Goal: Task Accomplishment & Management: Manage account settings

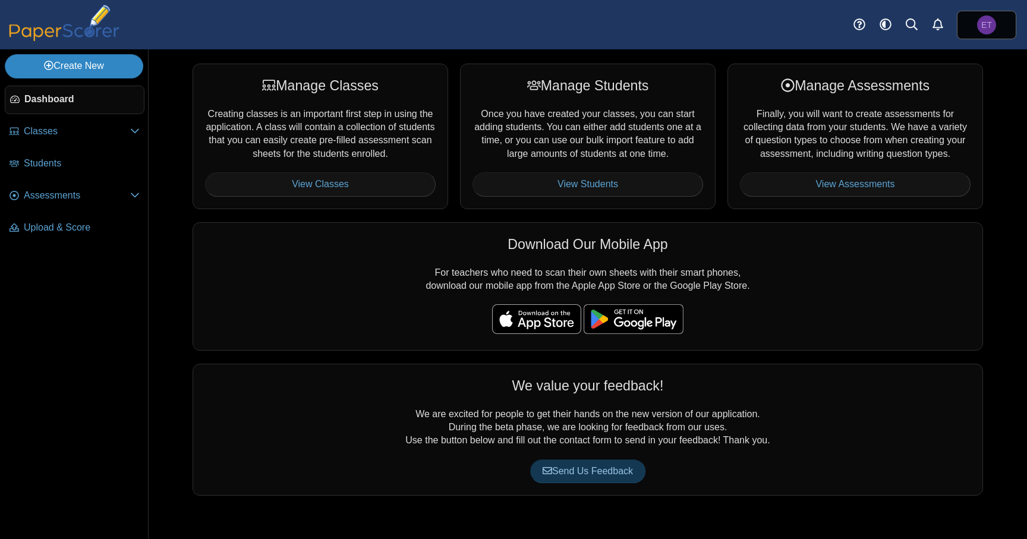
click at [98, 65] on link "Create New" at bounding box center [74, 66] width 139 height 24
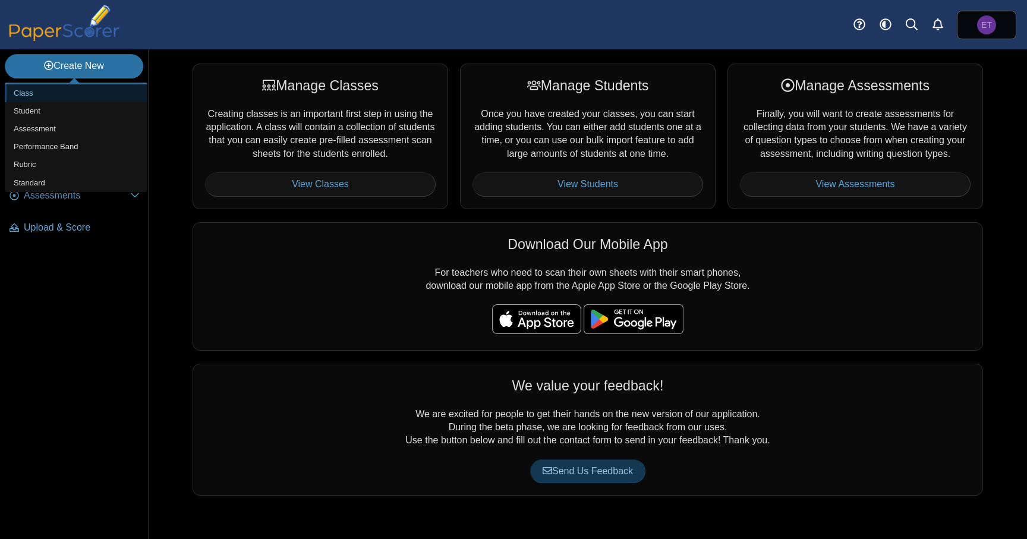
click at [74, 95] on link "Class" at bounding box center [76, 93] width 143 height 18
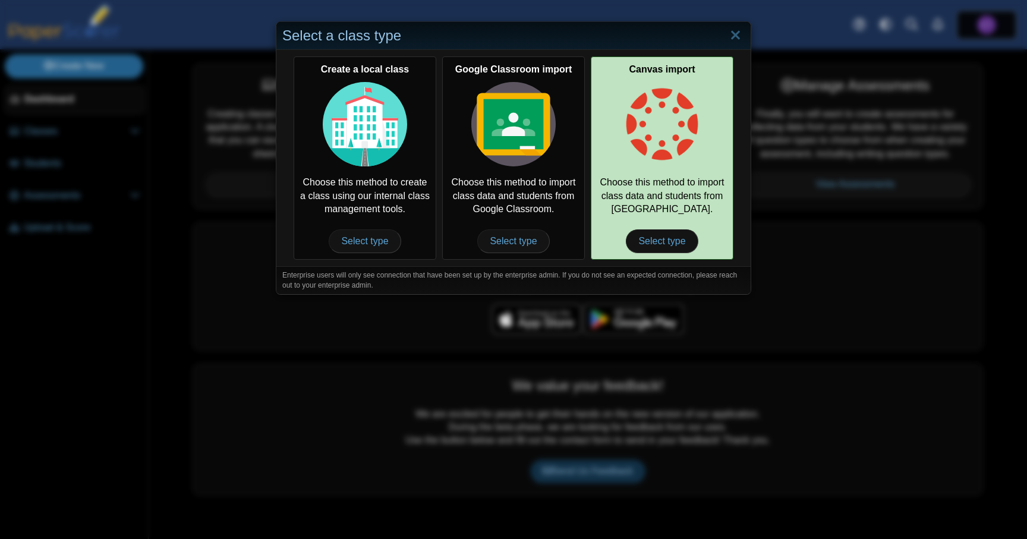
click at [678, 126] on img at bounding box center [662, 124] width 84 height 84
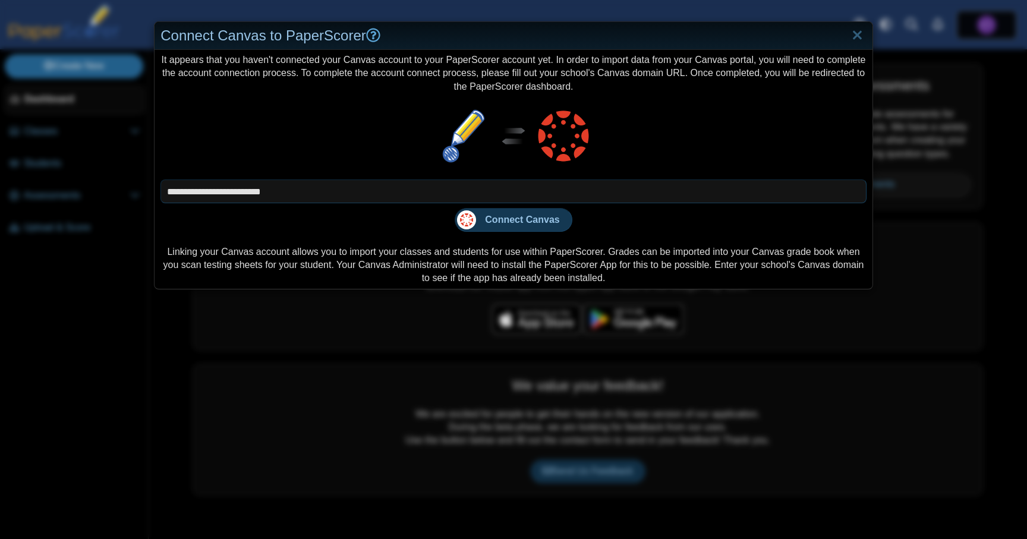
type input "**********"
click button "Connect Canvas" at bounding box center [513, 220] width 117 height 24
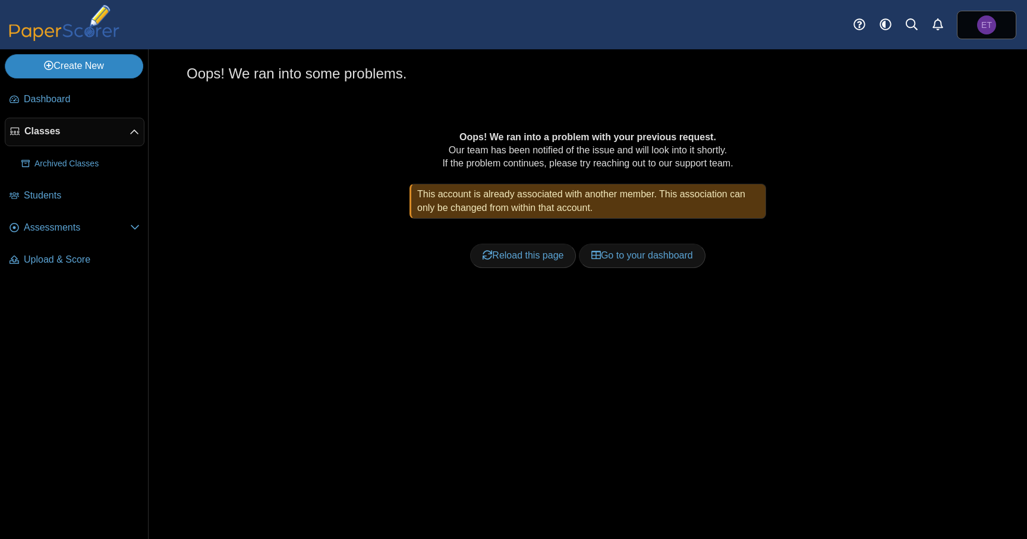
click at [95, 64] on link "Create New" at bounding box center [74, 66] width 139 height 24
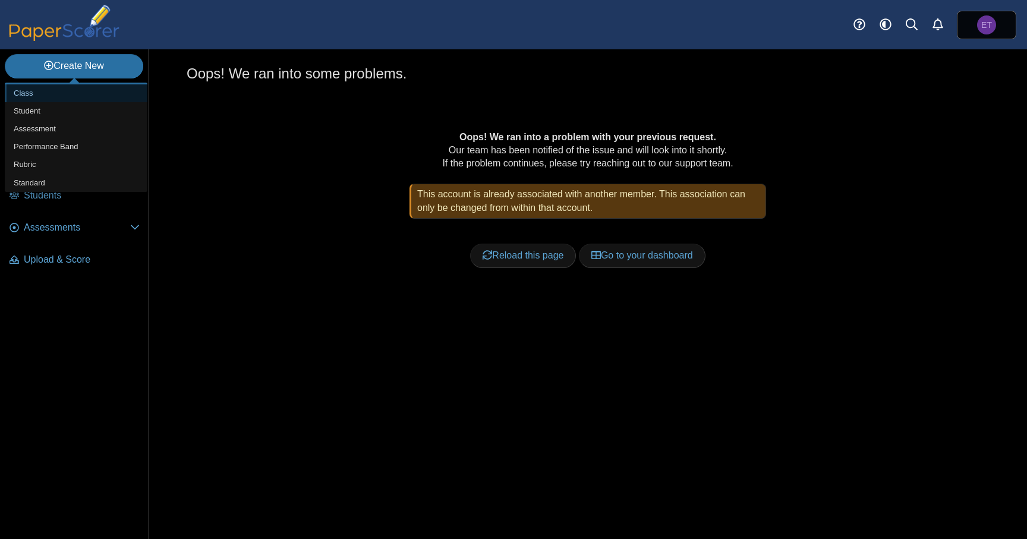
click at [78, 94] on link "Class" at bounding box center [76, 93] width 143 height 18
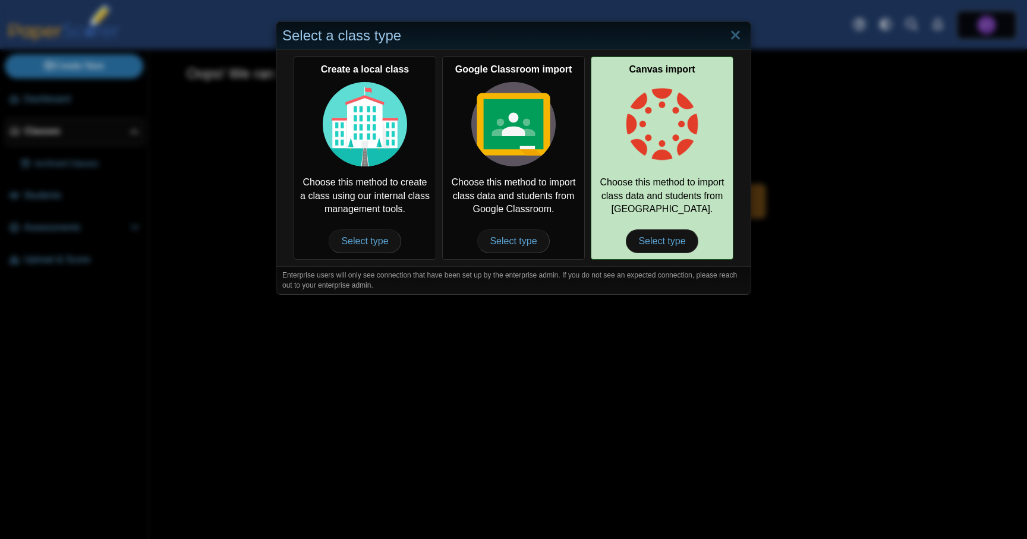
click at [694, 171] on div "Canvas import Choose this method to import class data and students from [GEOGRA…" at bounding box center [662, 157] width 143 height 203
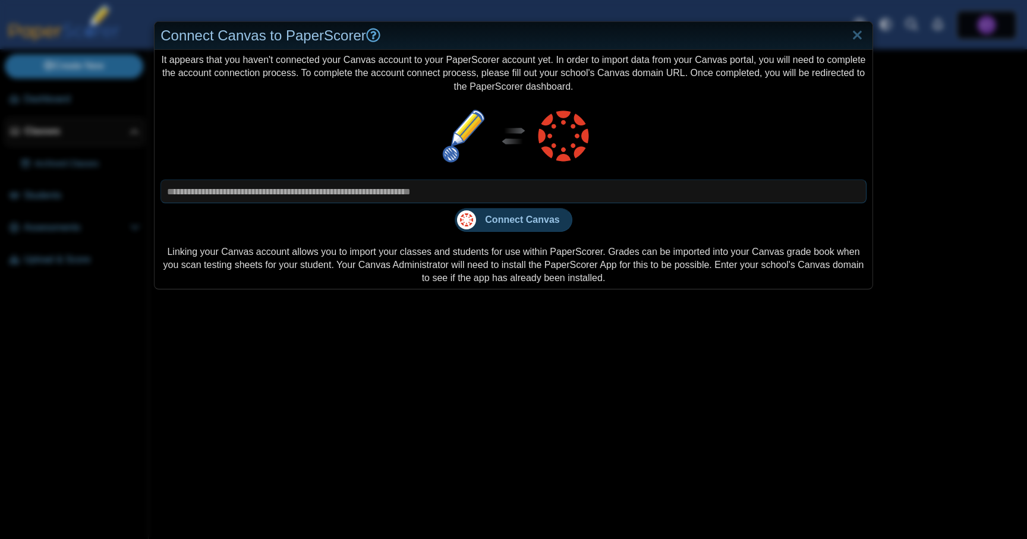
click at [542, 188] on input "text" at bounding box center [514, 192] width 706 height 24
type input "**********"
click button "Connect Canvas" at bounding box center [513, 220] width 117 height 24
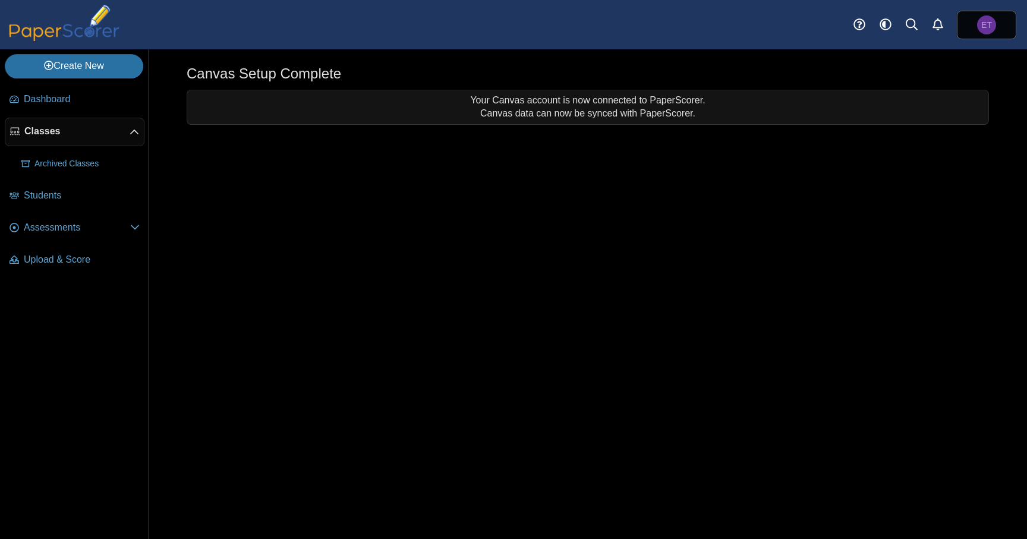
click at [576, 207] on div "Canvas Setup Complete Your Canvas account is now connected to PaperScorer. Canv…" at bounding box center [588, 294] width 879 height 490
click at [77, 98] on span "Dashboard" at bounding box center [82, 99] width 116 height 13
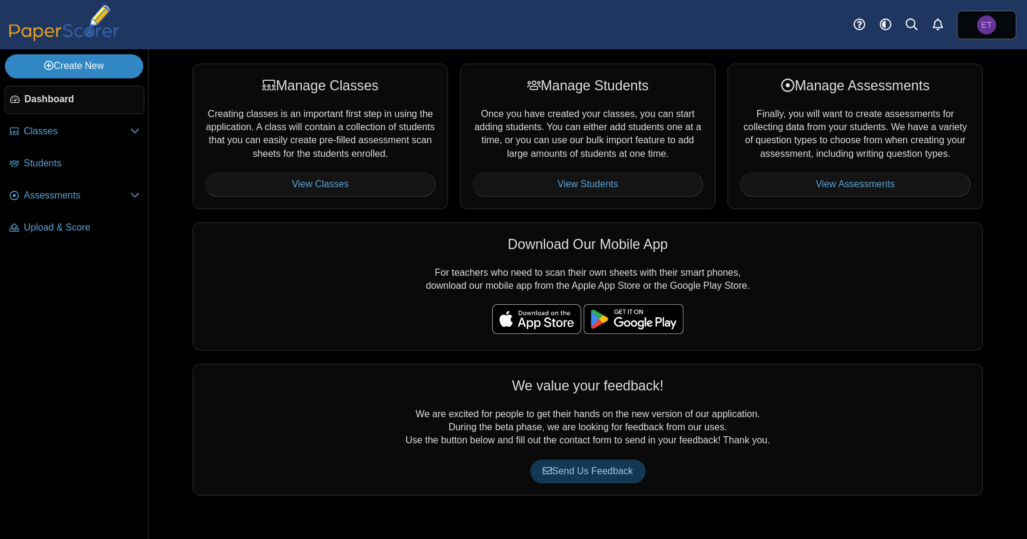
click at [103, 65] on link "Create New" at bounding box center [74, 66] width 139 height 24
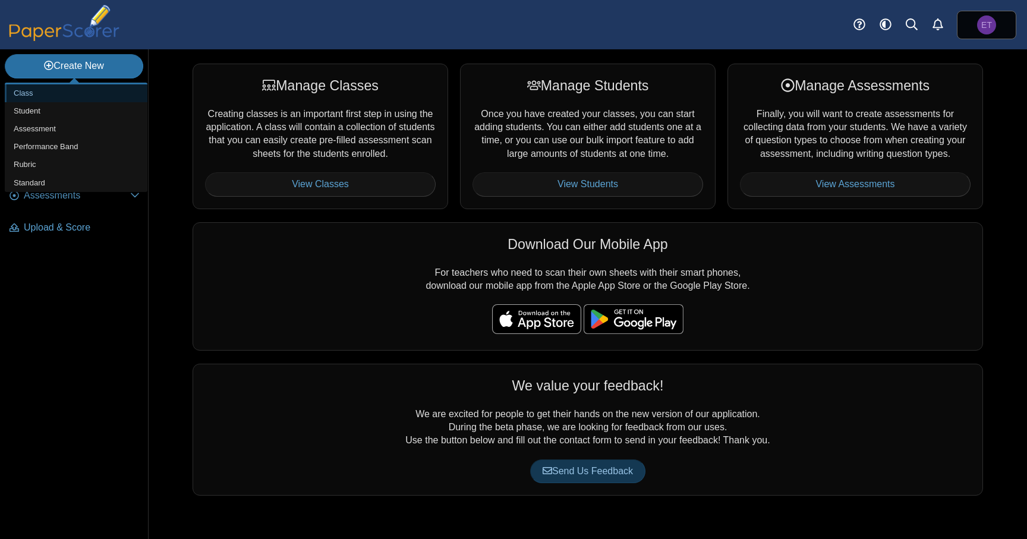
click at [85, 97] on link "Class" at bounding box center [76, 93] width 143 height 18
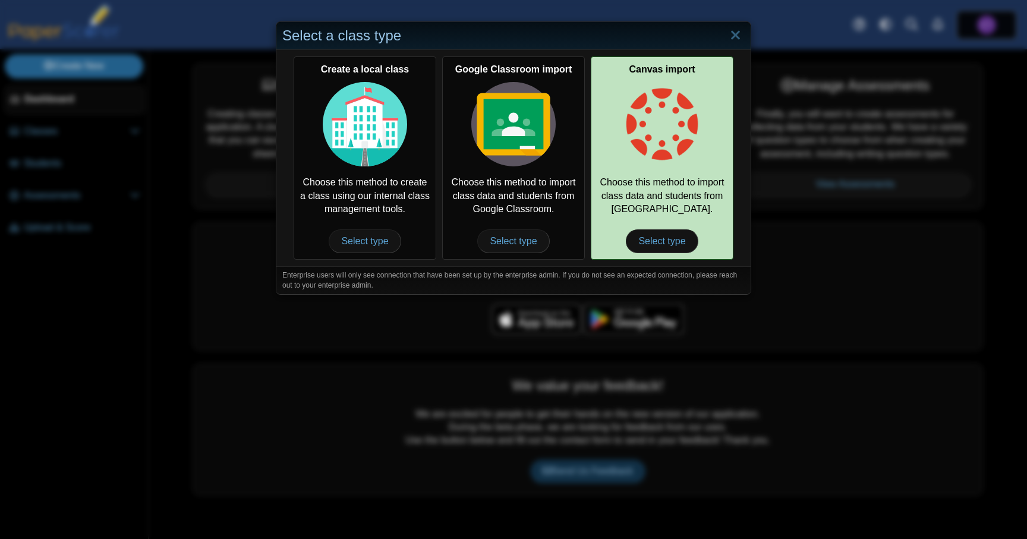
click at [659, 146] on img at bounding box center [662, 124] width 84 height 84
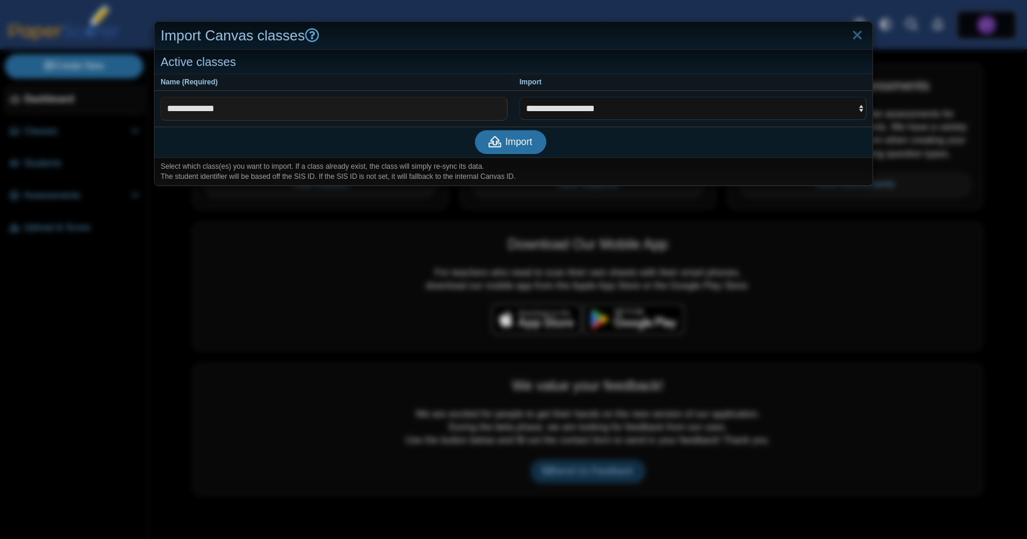
click at [681, 107] on select "**********" at bounding box center [693, 108] width 347 height 23
select select "**********"
click at [520, 97] on select "**********" at bounding box center [693, 108] width 347 height 23
click at [522, 147] on span "Import" at bounding box center [518, 142] width 27 height 10
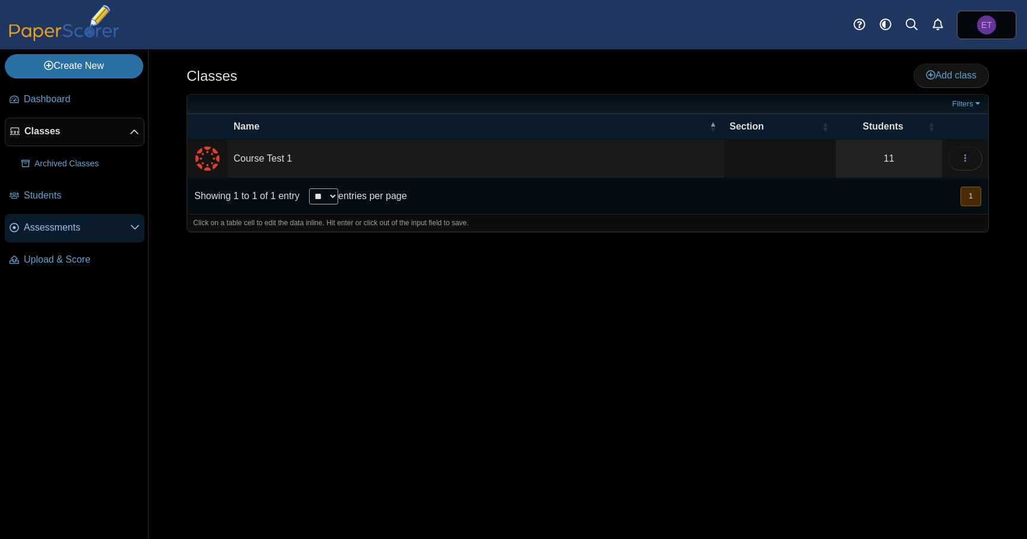
click at [64, 231] on span "Assessments" at bounding box center [77, 227] width 106 height 13
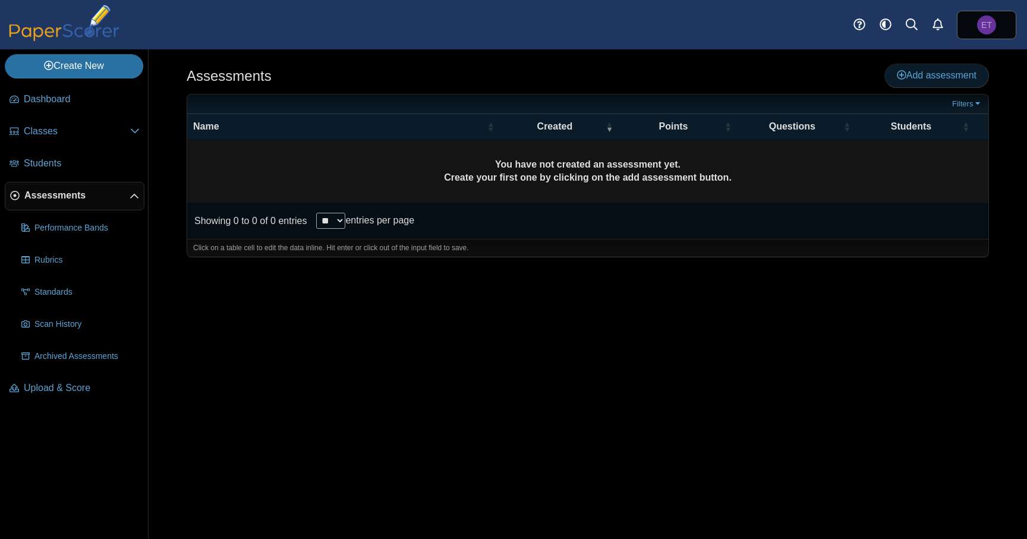
click at [925, 77] on span "Add assessment" at bounding box center [937, 75] width 80 height 10
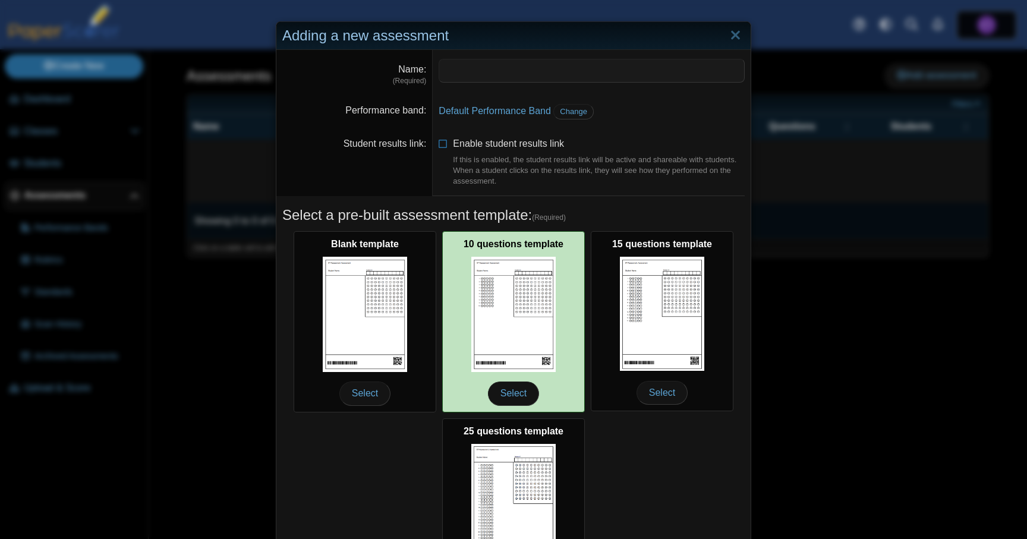
click at [518, 293] on img at bounding box center [513, 314] width 84 height 115
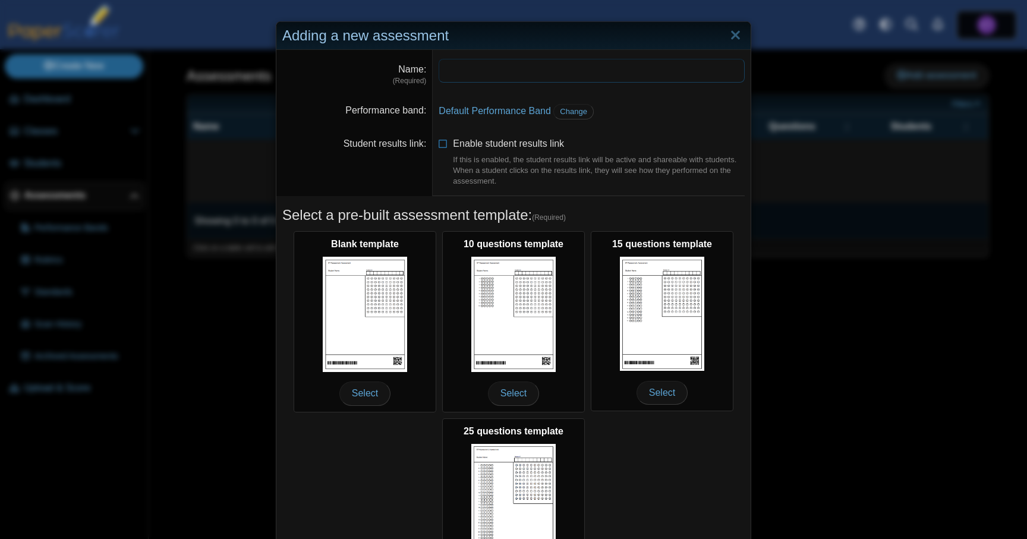
click at [498, 76] on input "Name" at bounding box center [592, 71] width 306 height 24
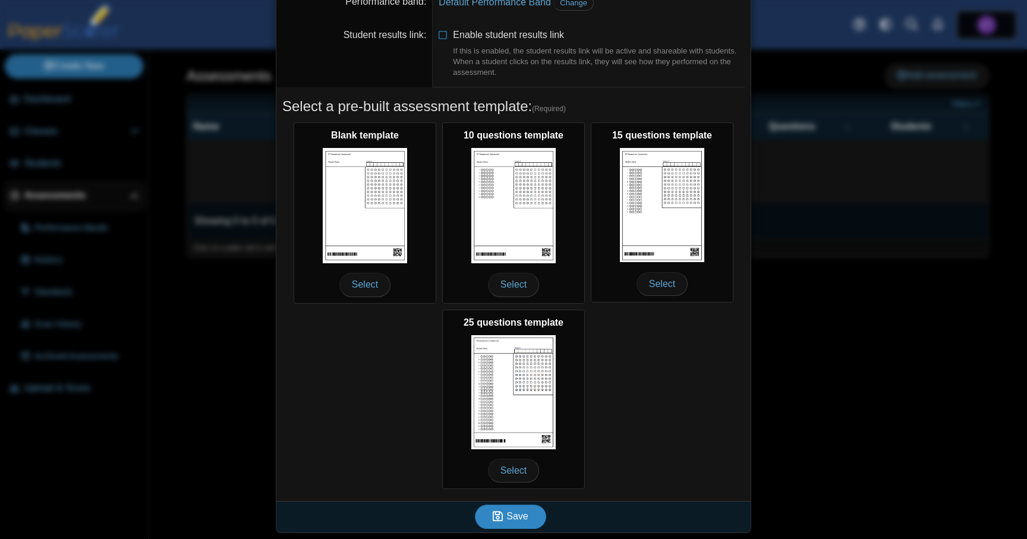
type input "**********"
click at [520, 517] on span "Save" at bounding box center [517, 516] width 21 height 10
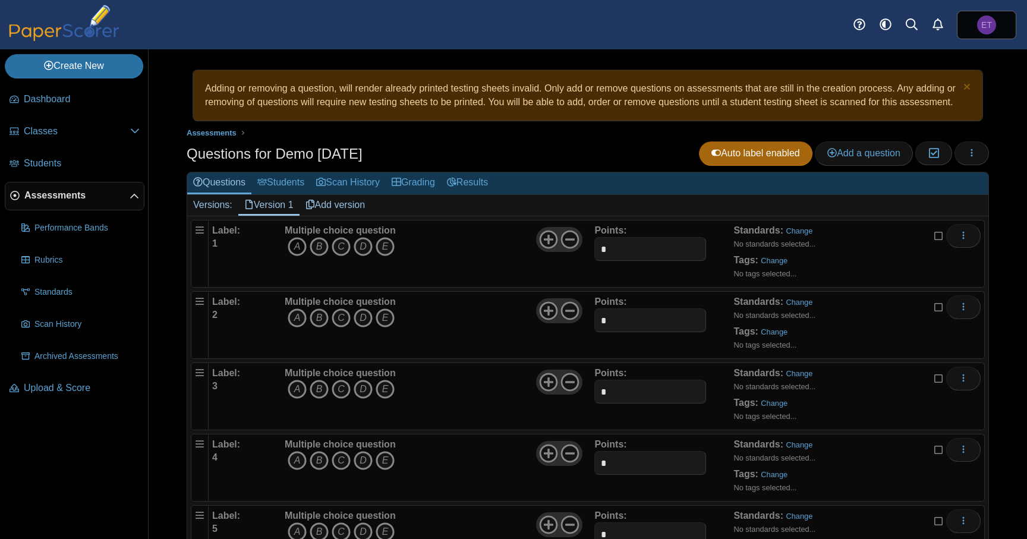
click at [300, 256] on icon "A" at bounding box center [297, 246] width 19 height 19
click at [322, 328] on icon "B" at bounding box center [319, 318] width 19 height 19
drag, startPoint x: 336, startPoint y: 401, endPoint x: 397, endPoint y: 458, distance: 83.3
click at [342, 399] on icon "C" at bounding box center [341, 389] width 19 height 19
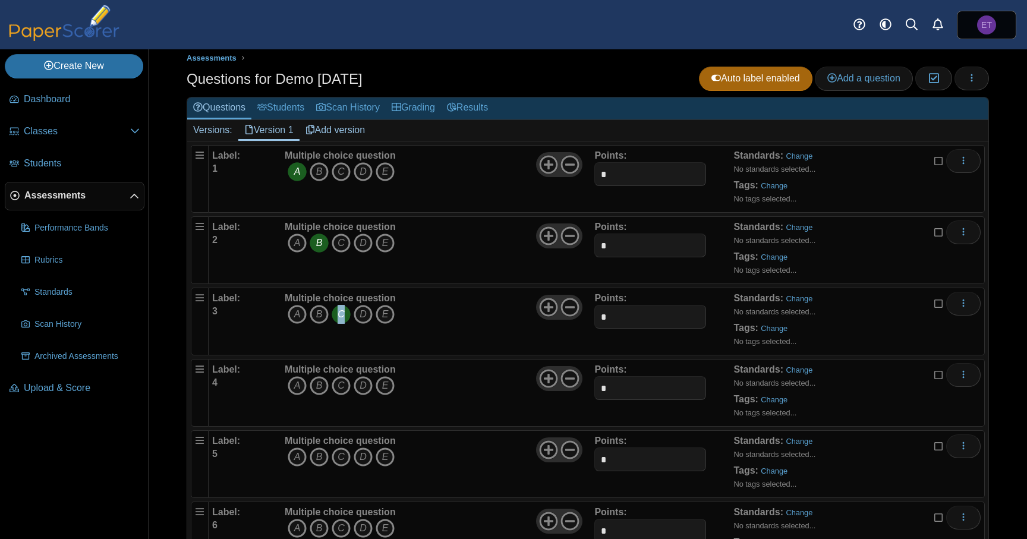
scroll to position [78, 0]
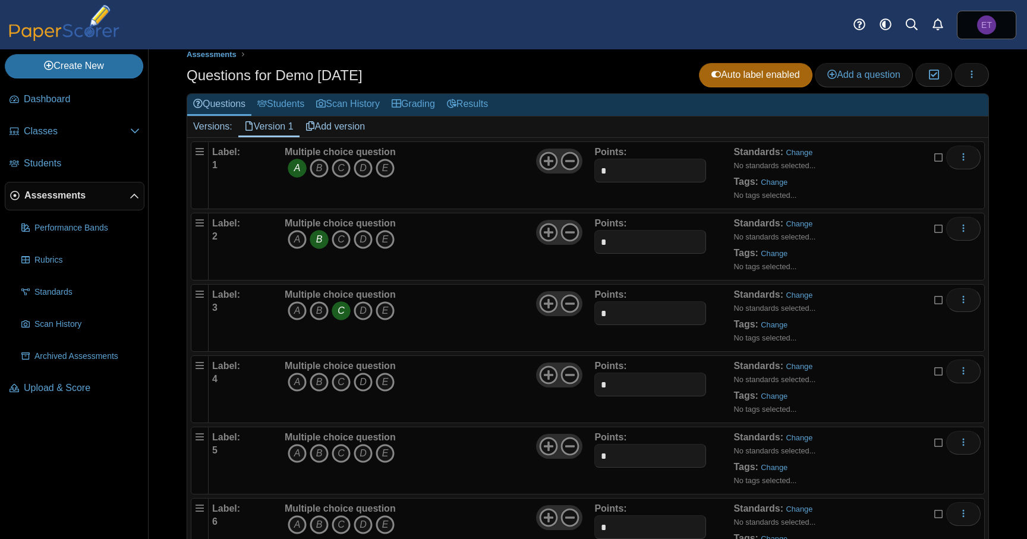
click at [364, 392] on icon "D" at bounding box center [363, 382] width 19 height 19
click at [385, 463] on icon "E" at bounding box center [385, 453] width 19 height 19
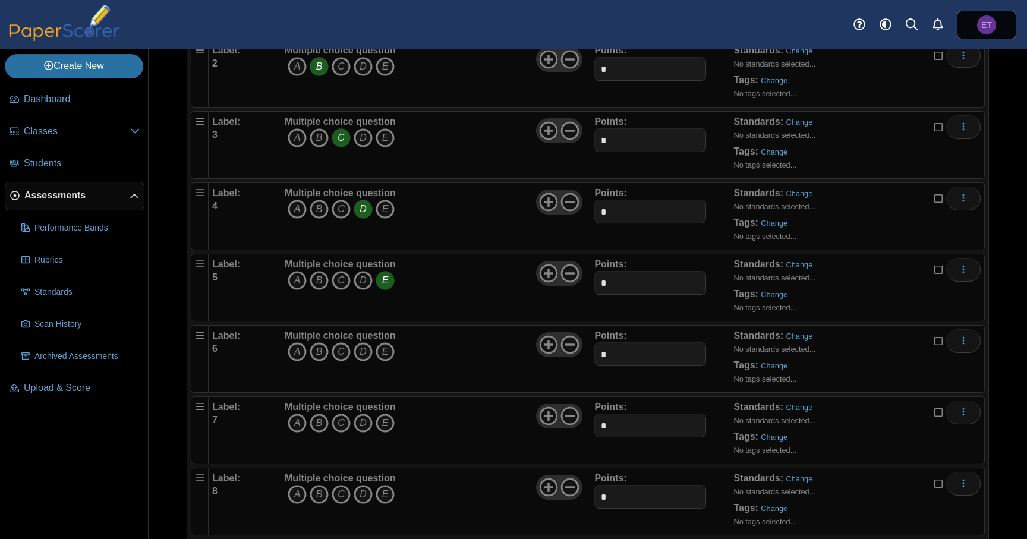
scroll to position [330, 0]
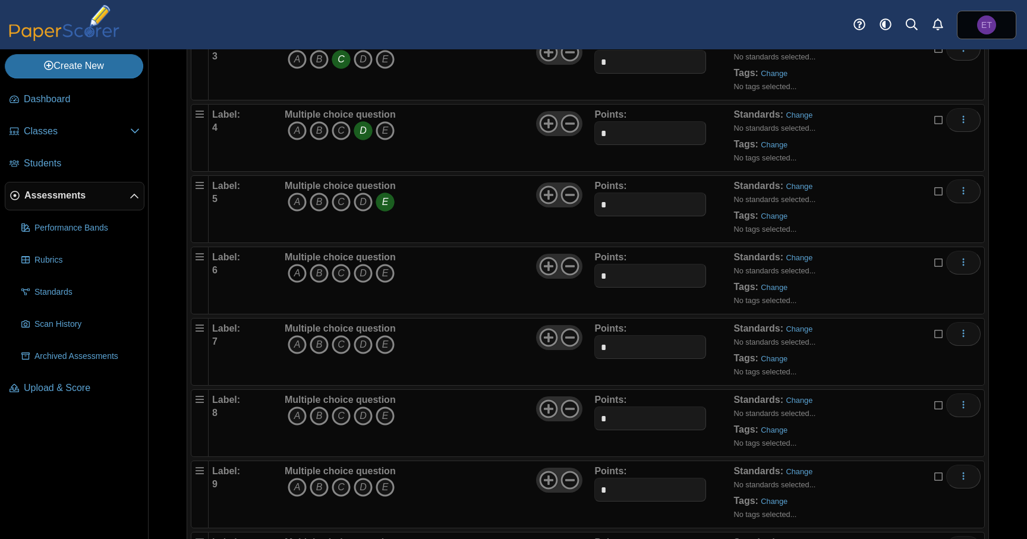
click at [302, 283] on icon "A" at bounding box center [297, 273] width 19 height 19
drag, startPoint x: 316, startPoint y: 356, endPoint x: 356, endPoint y: 413, distance: 69.6
click at [317, 354] on icon "B" at bounding box center [319, 344] width 19 height 19
click at [342, 426] on icon "C" at bounding box center [341, 416] width 19 height 19
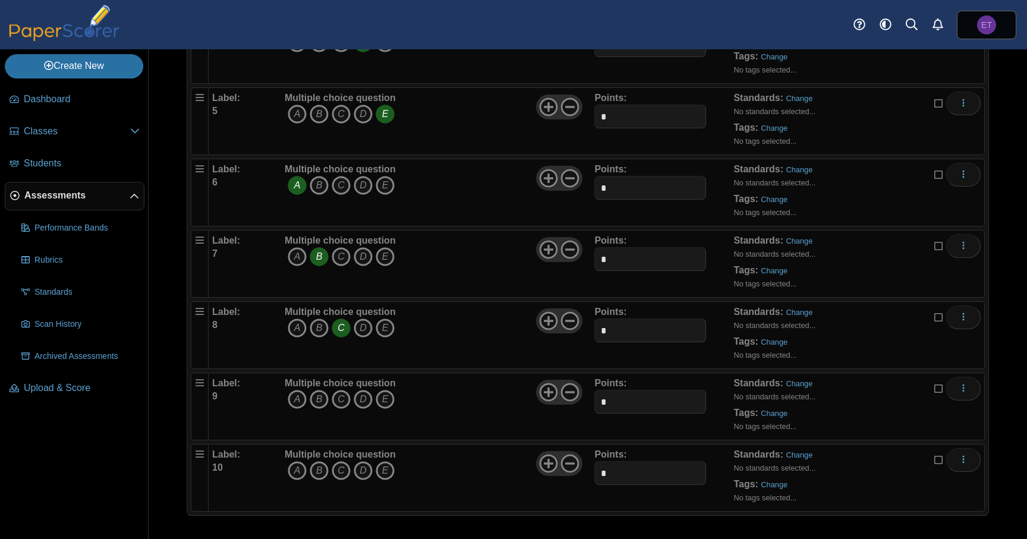
scroll to position [432, 0]
click at [362, 398] on icon "D" at bounding box center [363, 399] width 19 height 19
click at [389, 474] on icon "E" at bounding box center [385, 470] width 19 height 19
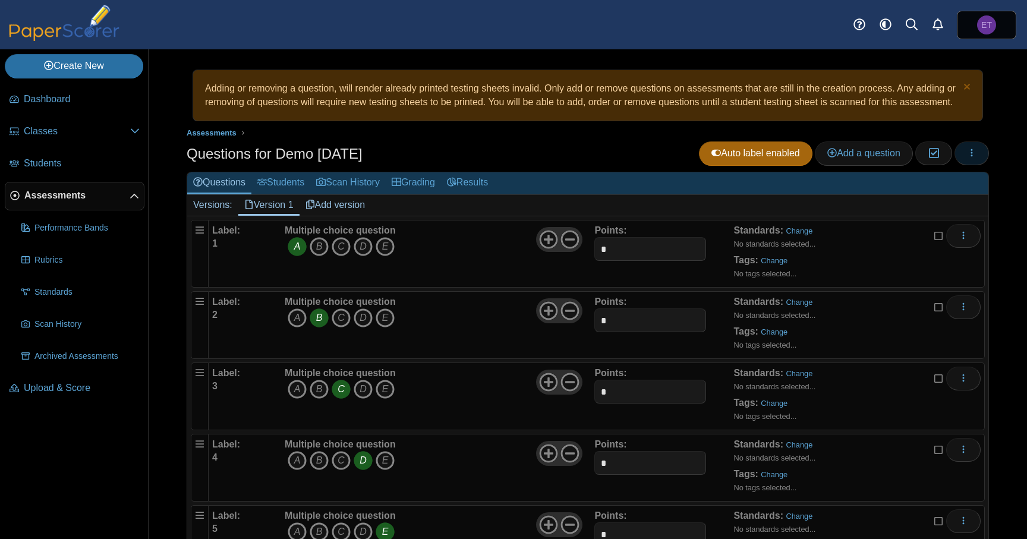
click at [978, 165] on button "button" at bounding box center [972, 153] width 34 height 24
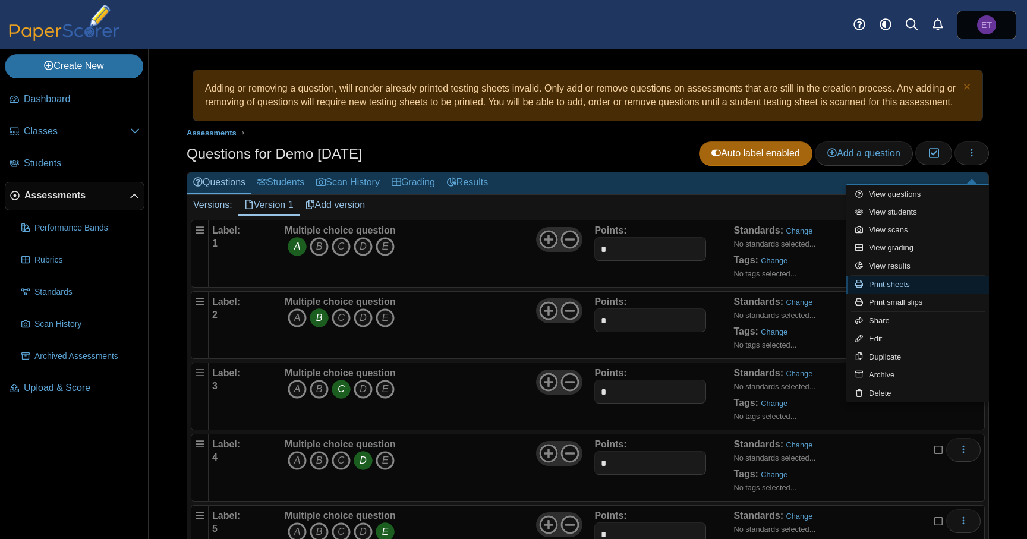
click at [917, 287] on link "Print sheets" at bounding box center [918, 285] width 143 height 18
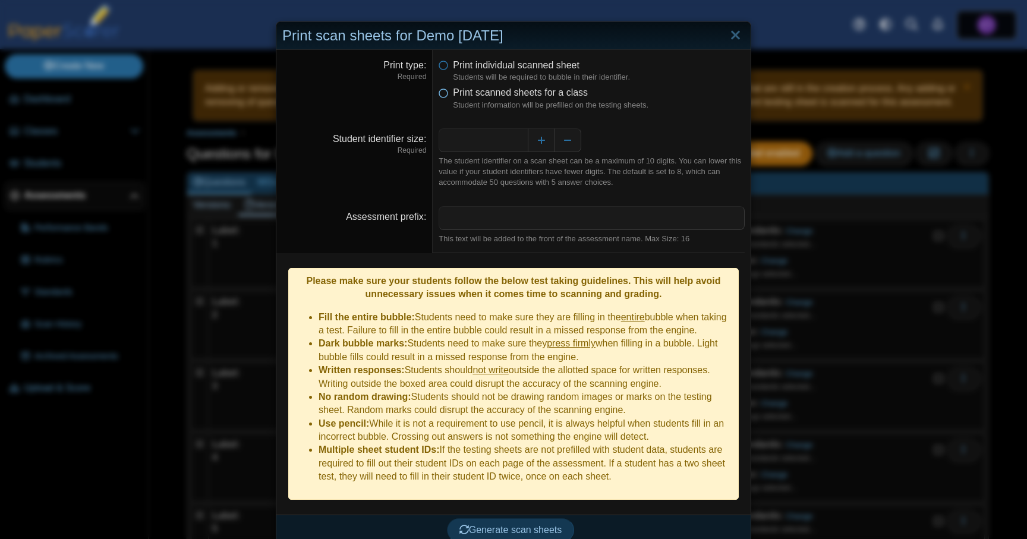
click at [565, 95] on span "Print scanned sheets for a class" at bounding box center [520, 92] width 135 height 10
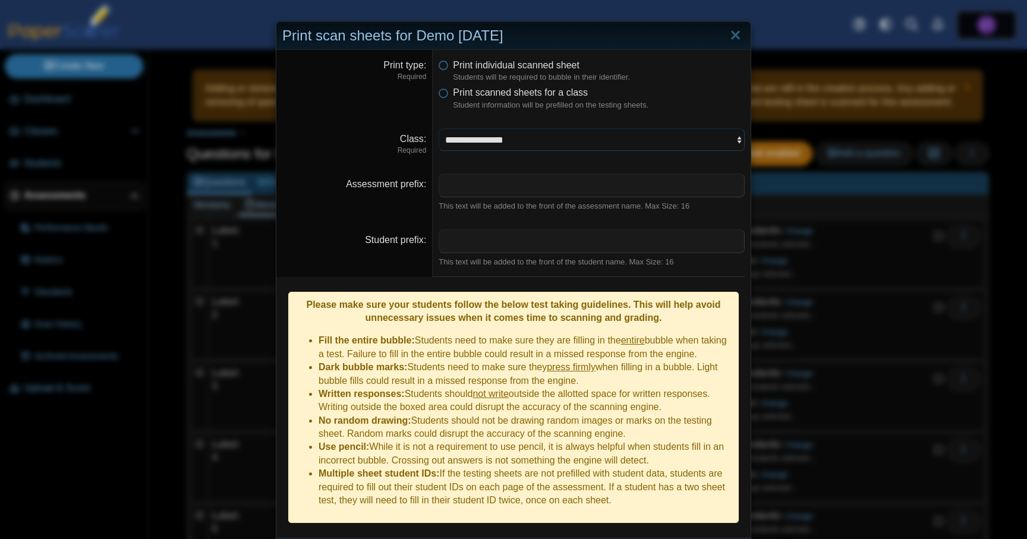
click at [551, 143] on select "**********" at bounding box center [592, 139] width 306 height 23
select select "**********"
click at [439, 128] on select "**********" at bounding box center [592, 139] width 306 height 23
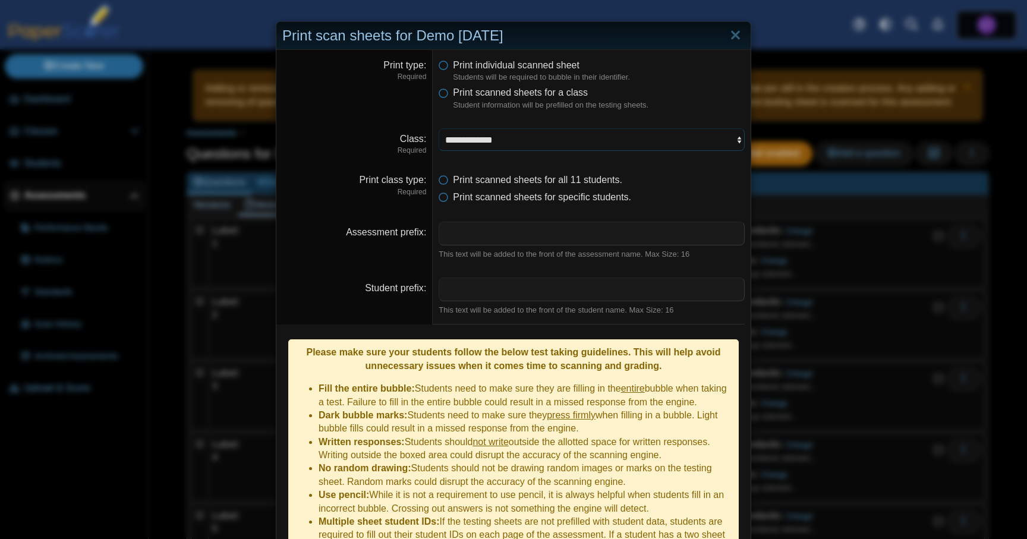
scroll to position [68, 0]
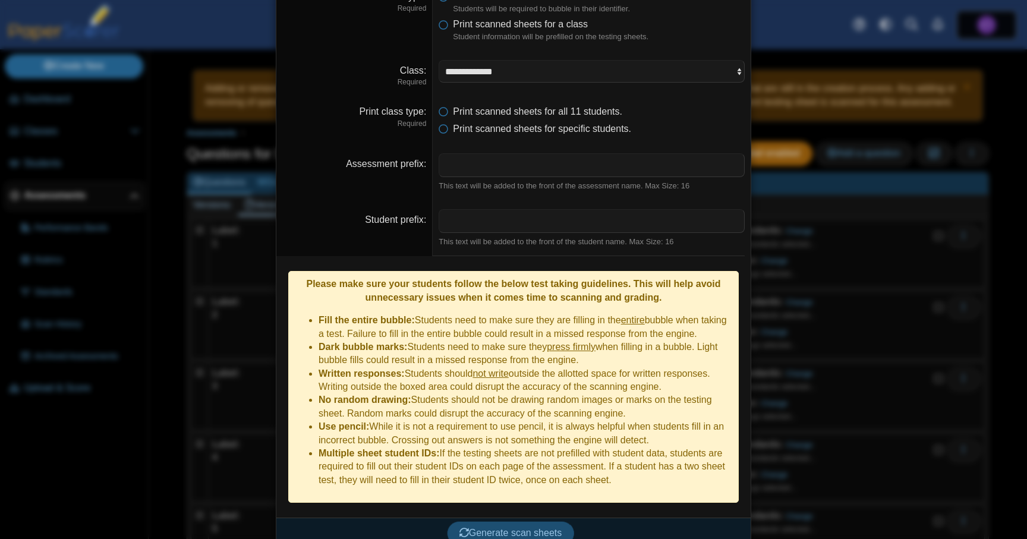
click at [542, 528] on span "Generate scan sheets" at bounding box center [511, 533] width 103 height 10
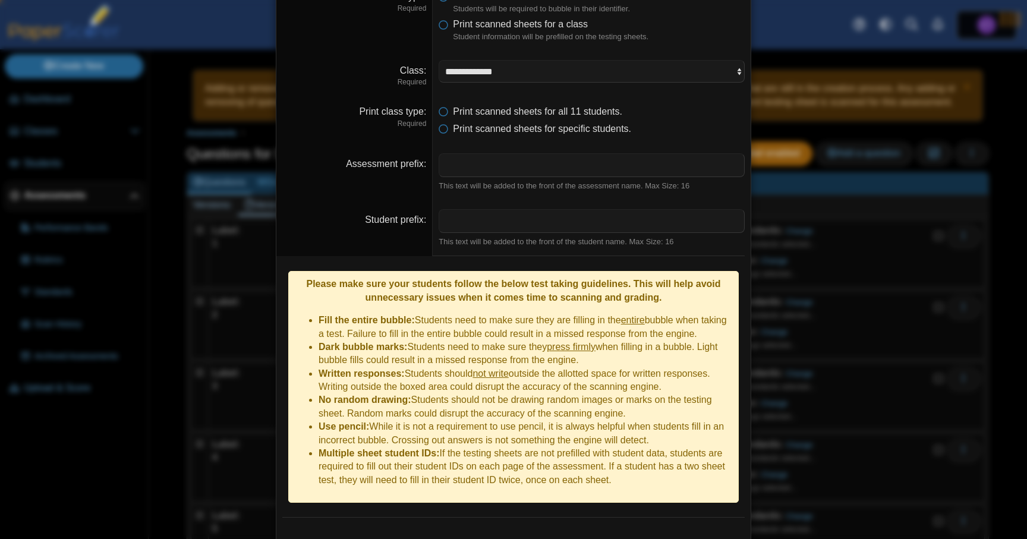
scroll to position [126, 0]
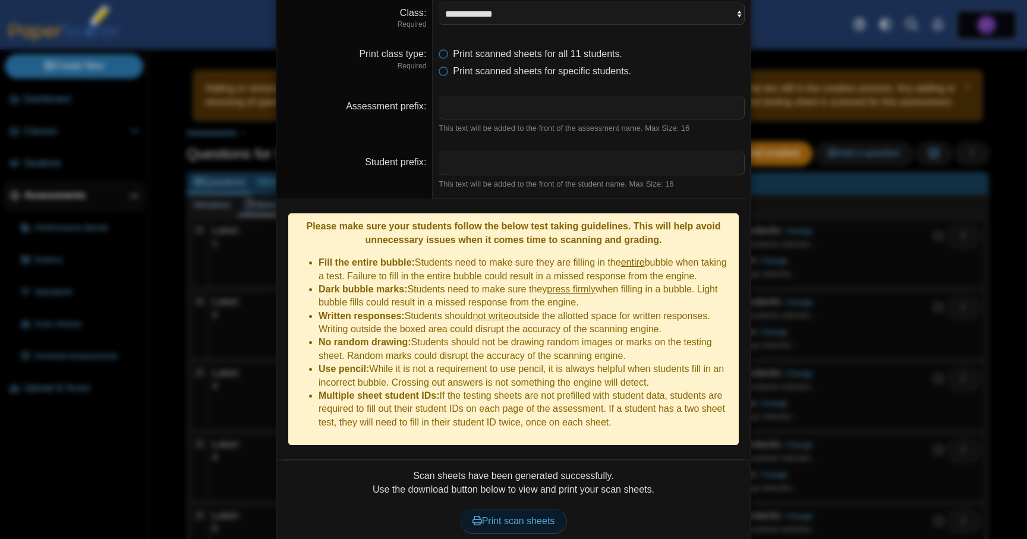
click at [540, 516] on span "Print scan sheets" at bounding box center [514, 521] width 83 height 10
click at [879, 369] on div "**********" at bounding box center [513, 269] width 1027 height 539
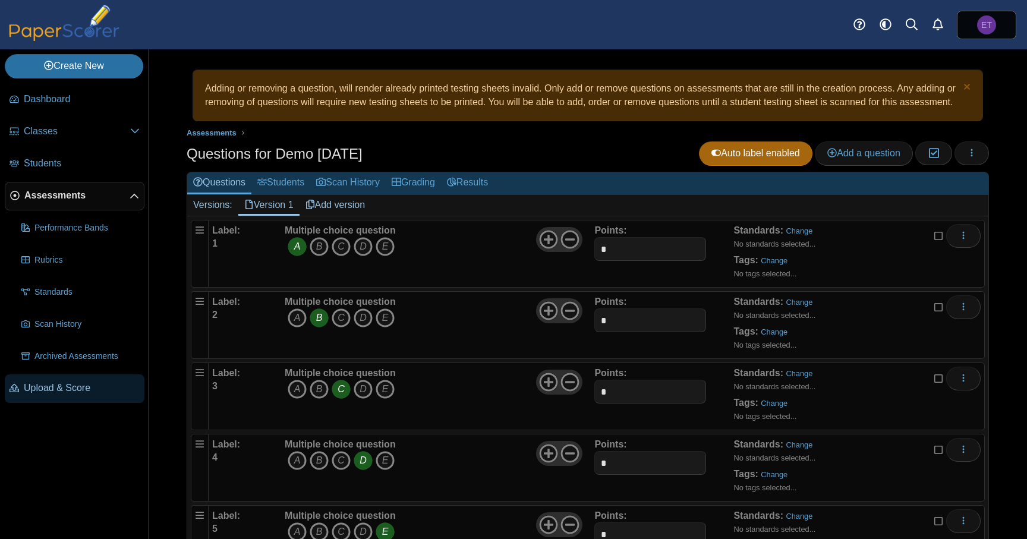
click at [70, 392] on span "Upload & Score" at bounding box center [82, 388] width 116 height 13
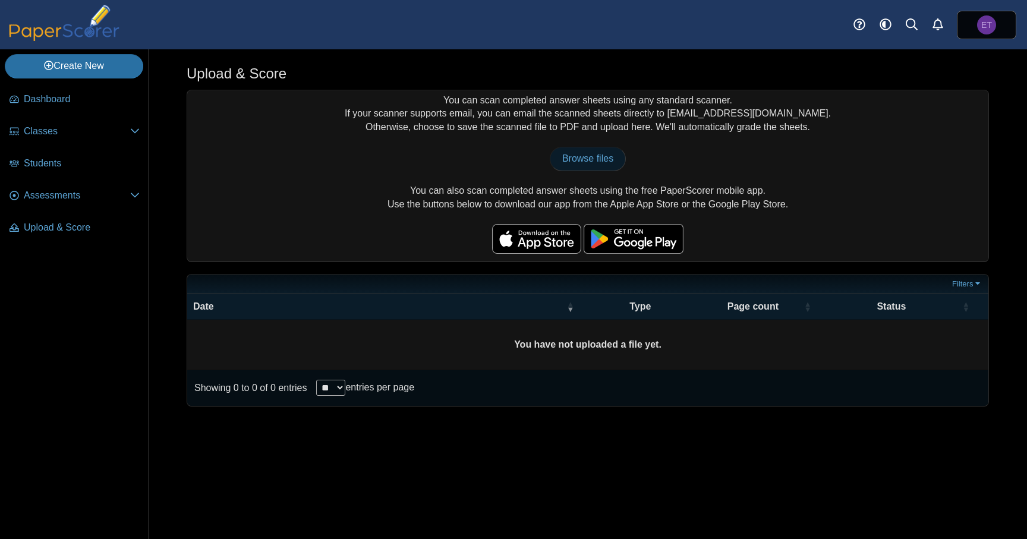
click at [596, 161] on span "Browse files" at bounding box center [587, 158] width 51 height 10
type input "**********"
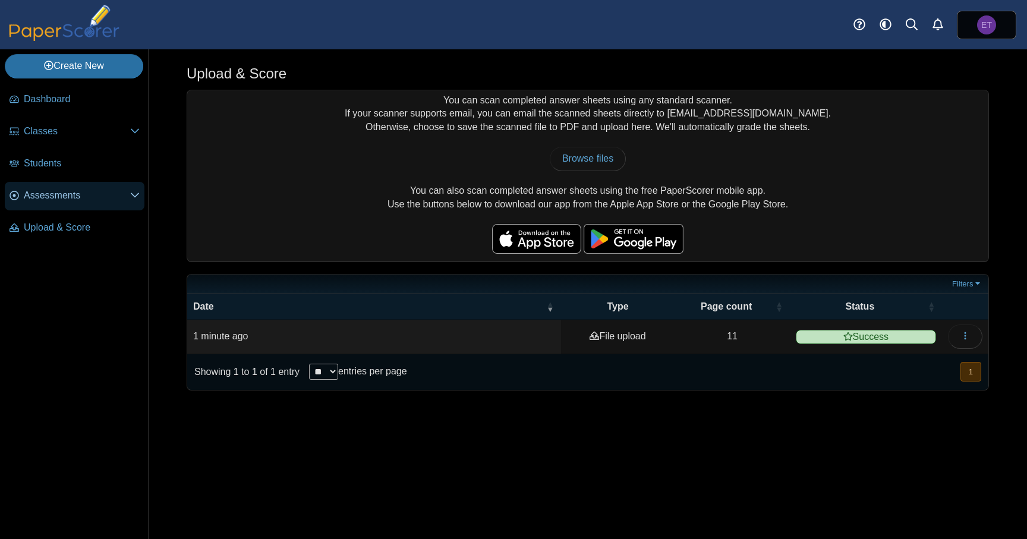
click at [118, 196] on span "Assessments" at bounding box center [77, 195] width 106 height 13
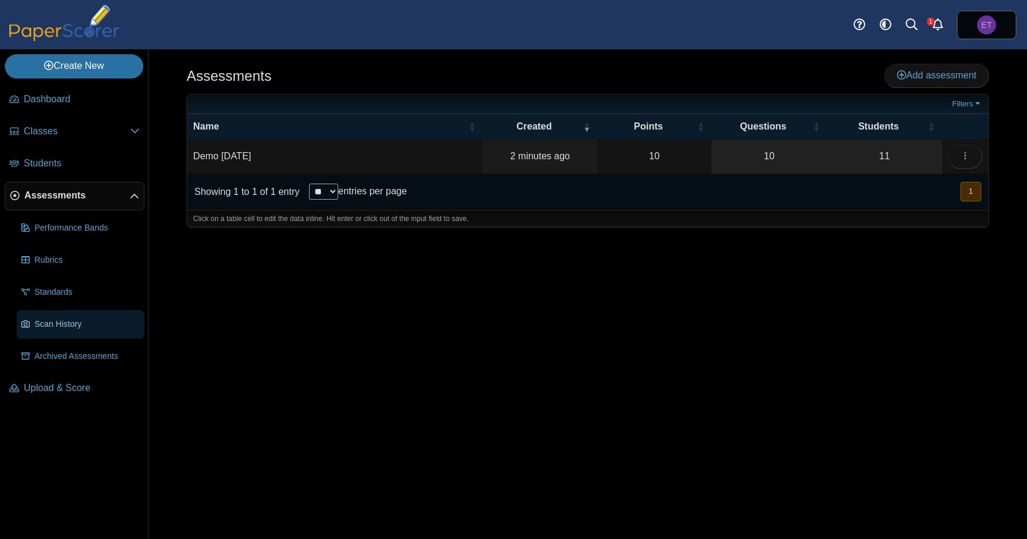
click at [80, 322] on span "Scan History" at bounding box center [86, 325] width 105 height 12
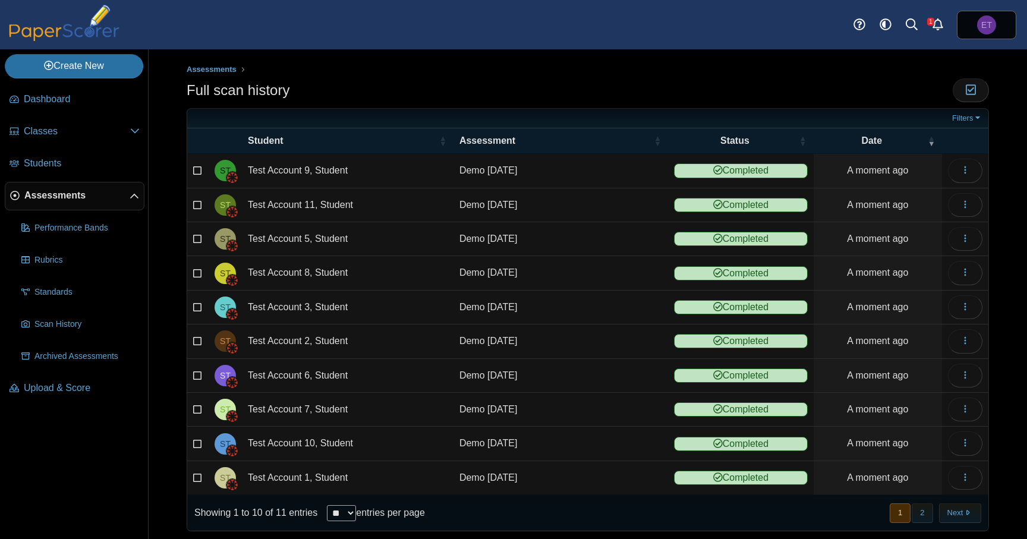
click at [81, 199] on span "Assessments" at bounding box center [76, 195] width 105 height 13
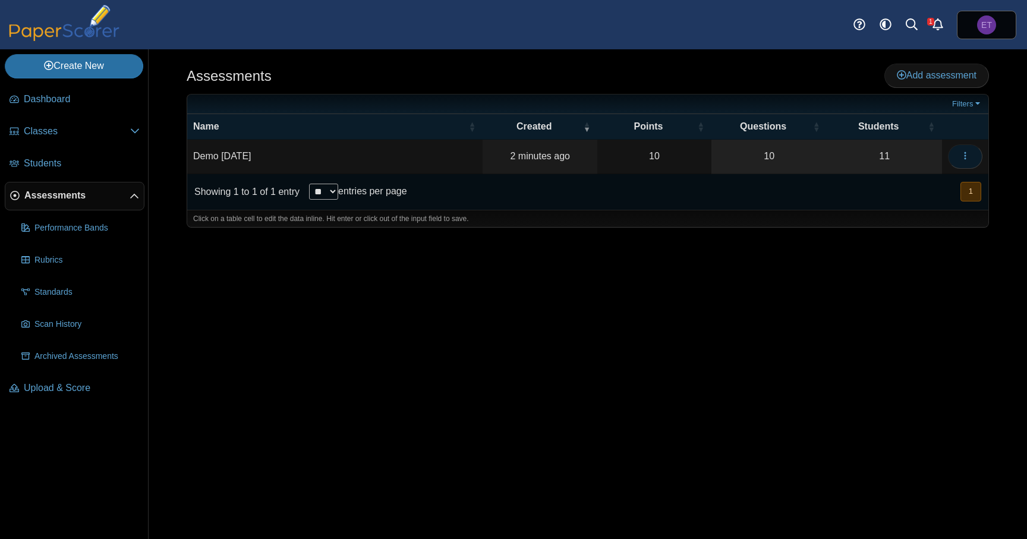
click at [963, 154] on icon "button" at bounding box center [966, 156] width 10 height 10
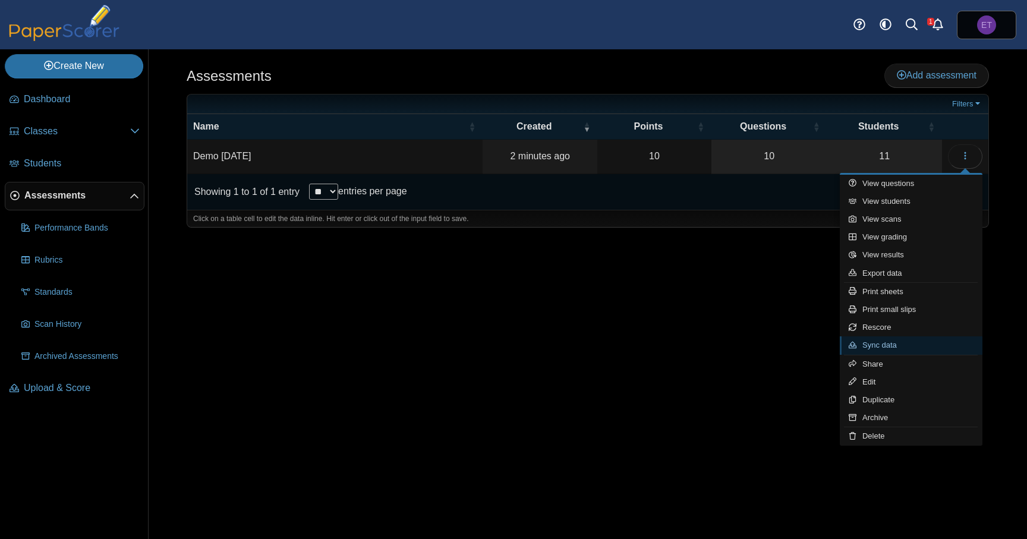
click at [908, 341] on link "Sync data" at bounding box center [911, 345] width 143 height 18
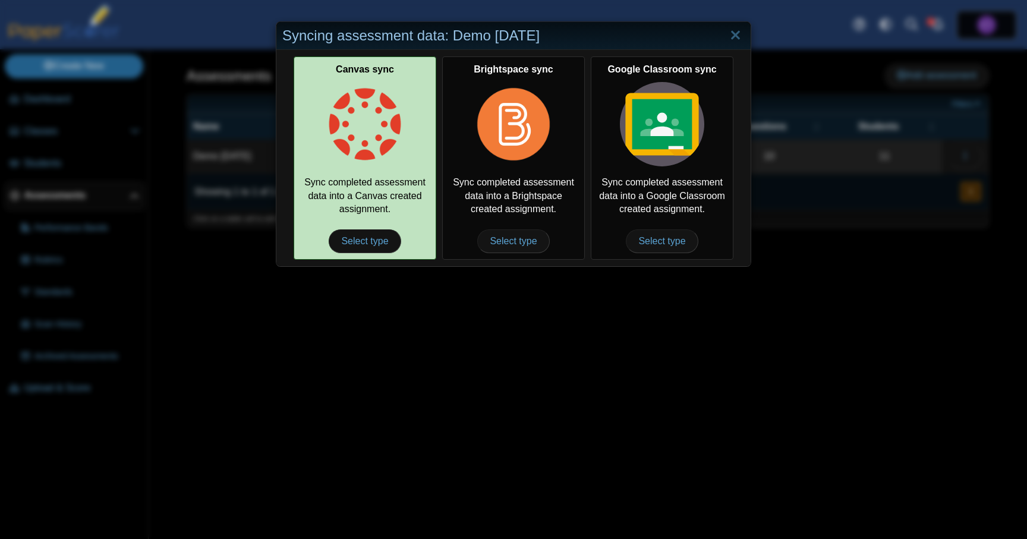
click at [375, 136] on img at bounding box center [365, 124] width 84 height 84
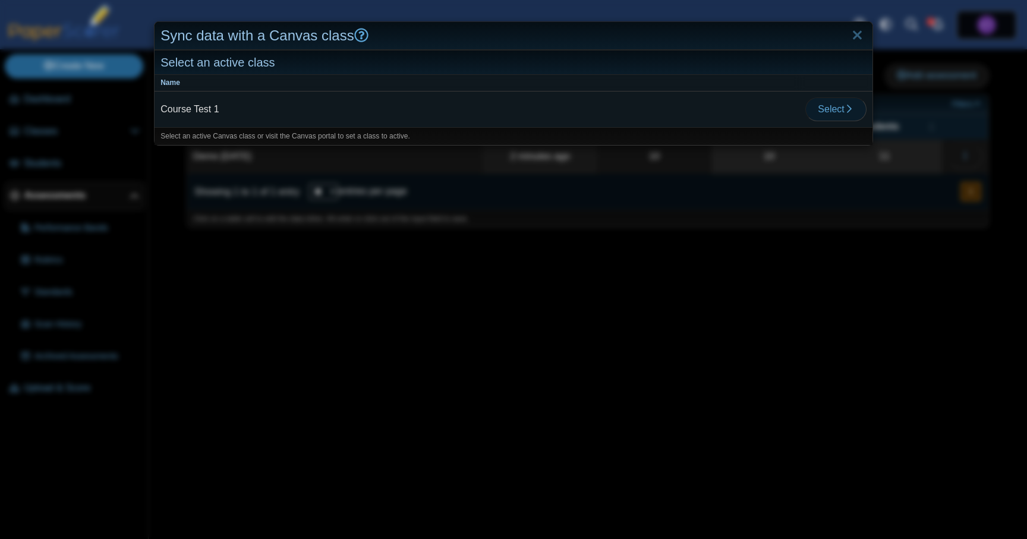
click at [842, 114] on span "Select" at bounding box center [836, 109] width 36 height 10
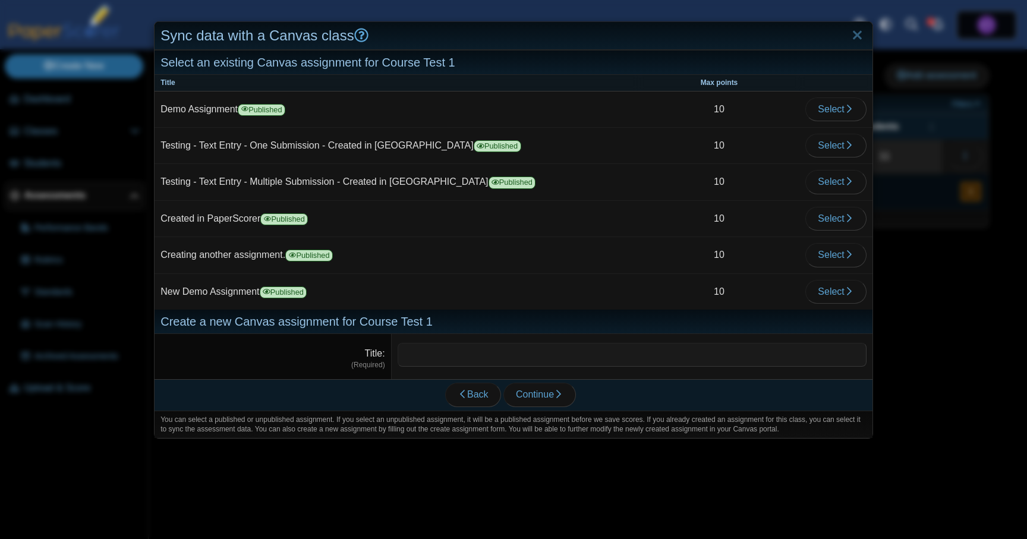
click at [527, 359] on input "Title" at bounding box center [632, 355] width 469 height 24
type input "**********"
click at [646, 404] on div "Back Continue" at bounding box center [511, 394] width 712 height 31
click at [549, 398] on span "Continue" at bounding box center [540, 394] width 48 height 10
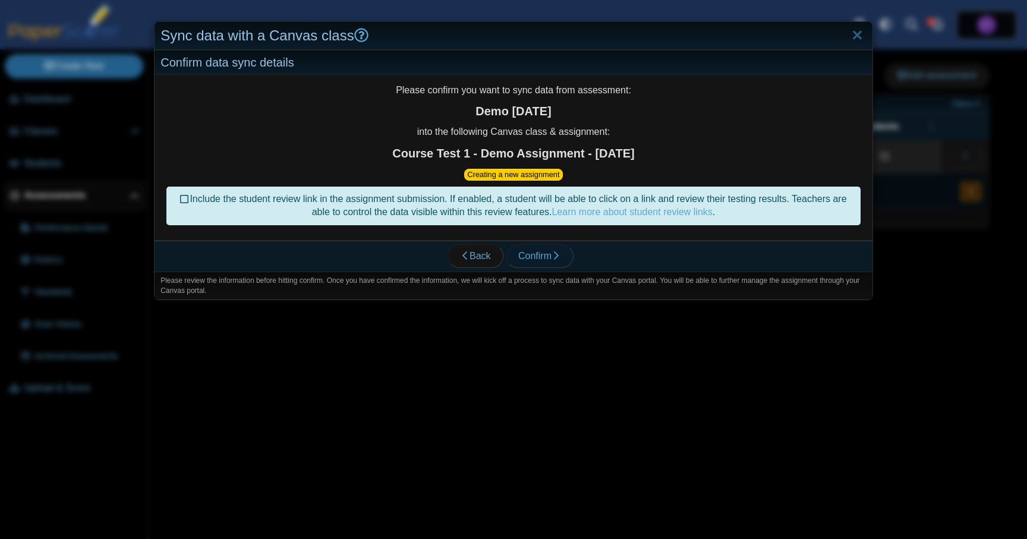
click at [543, 255] on span "Confirm" at bounding box center [539, 256] width 43 height 10
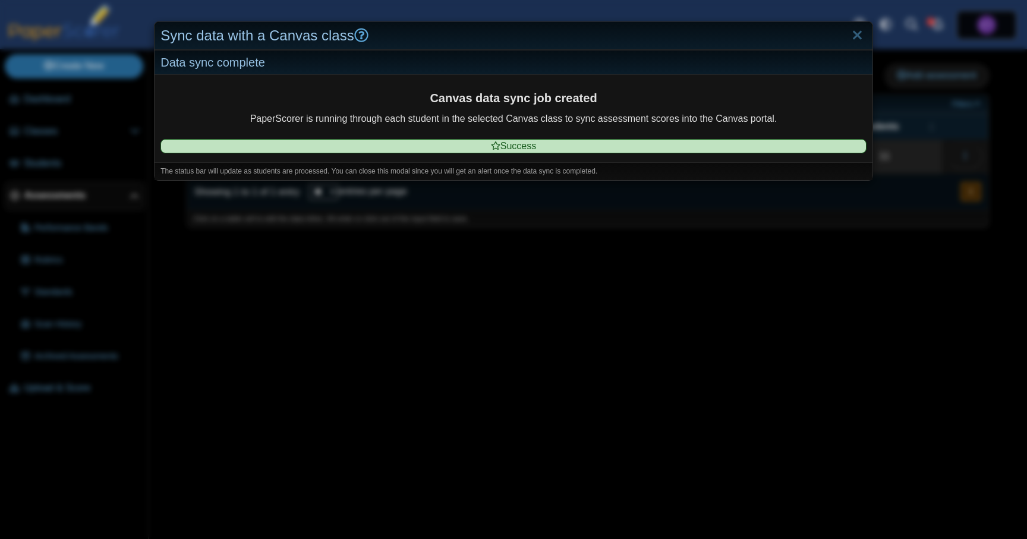
click at [777, 86] on div "Canvas data sync job created PaperScorer is running through each student in the…" at bounding box center [514, 118] width 718 height 87
click at [860, 35] on link "Close" at bounding box center [857, 36] width 18 height 20
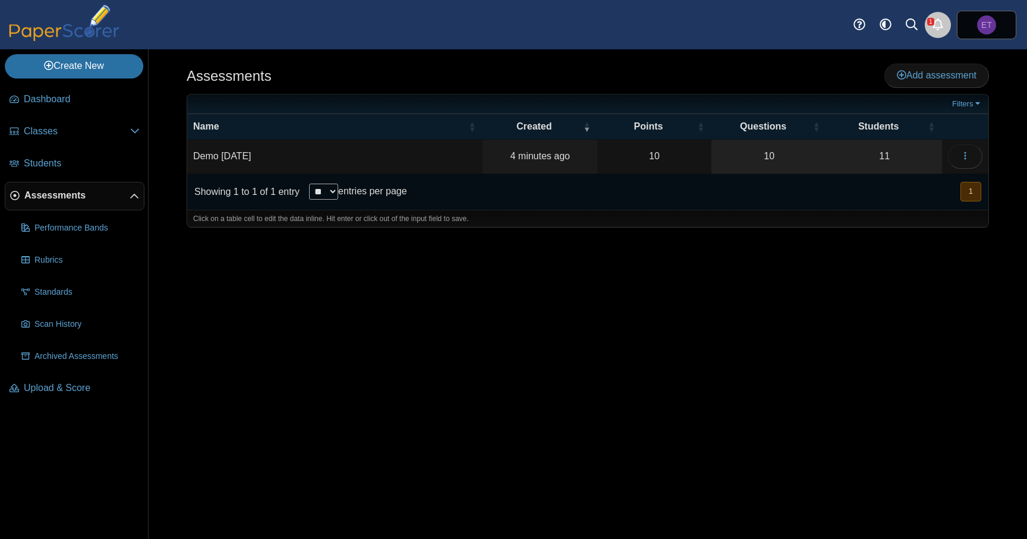
click at [936, 26] on icon "Alerts" at bounding box center [938, 24] width 12 height 12
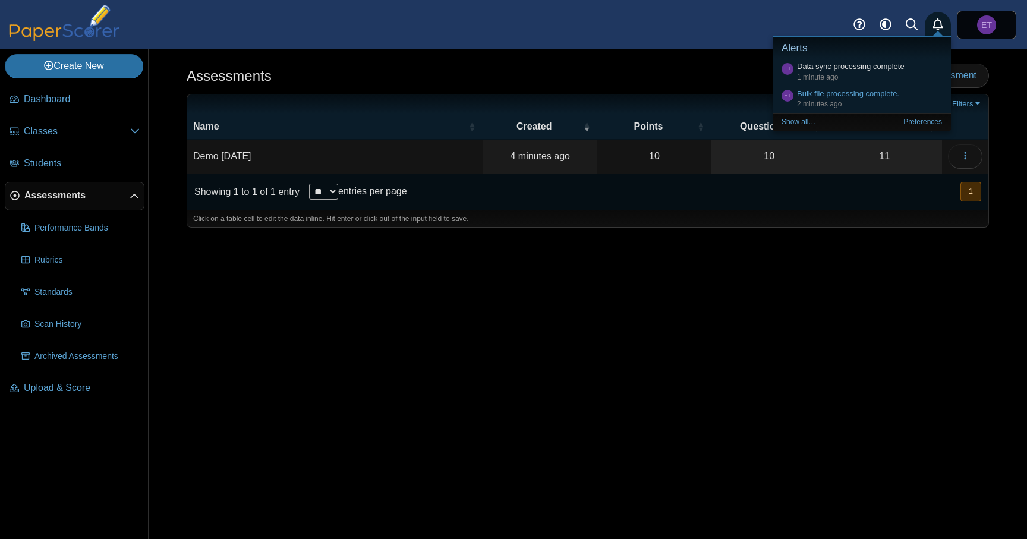
click at [688, 40] on div "Dashboard Classes Archived classes Students Assessments" at bounding box center [513, 24] width 1027 height 49
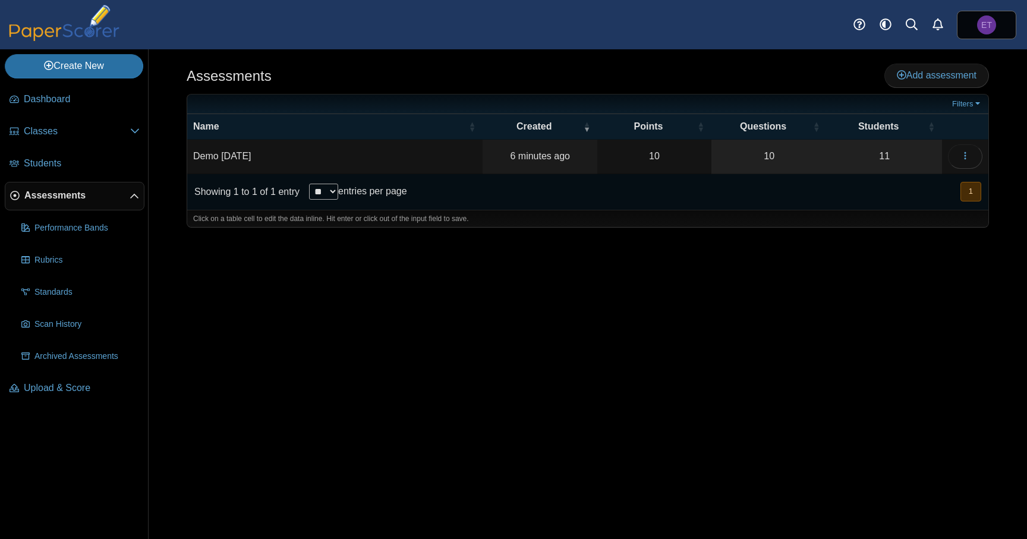
click at [431, 368] on div "Assessments Add assessment 10" at bounding box center [588, 294] width 879 height 490
click at [52, 101] on span "Dashboard" at bounding box center [82, 99] width 116 height 13
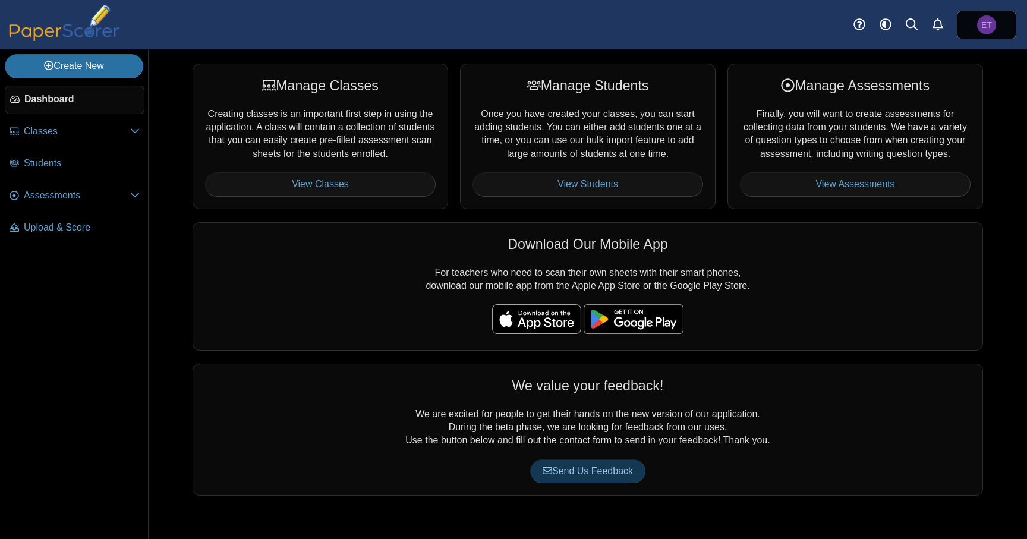
click at [219, 273] on div "Download Our Mobile App For teachers who need to scan their own sheets with the…" at bounding box center [588, 286] width 791 height 128
drag, startPoint x: 171, startPoint y: 65, endPoint x: 97, endPoint y: 68, distance: 73.8
click at [171, 65] on div "Manage Classes Creating classes is an important first step in using the applica…" at bounding box center [588, 294] width 879 height 490
